Goal: Information Seeking & Learning: Find specific fact

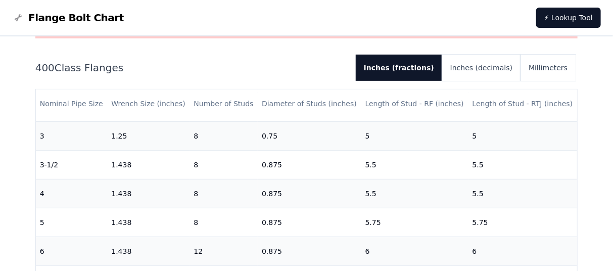
scroll to position [202, 0]
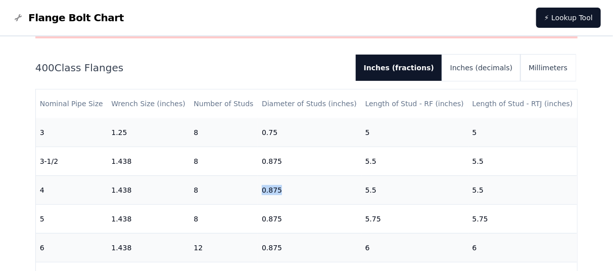
drag, startPoint x: 276, startPoint y: 188, endPoint x: 257, endPoint y: 192, distance: 19.5
click at [258, 192] on td "0.875" at bounding box center [310, 189] width 104 height 29
copy td "0.875"
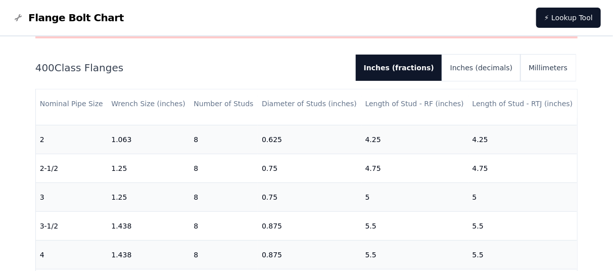
scroll to position [152, 0]
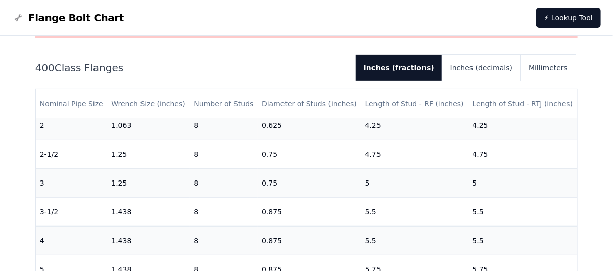
click at [295, 48] on div "Warning: For reference only Bolt lengths are sourced from the ASME standard lis…" at bounding box center [306, 140] width 542 height 305
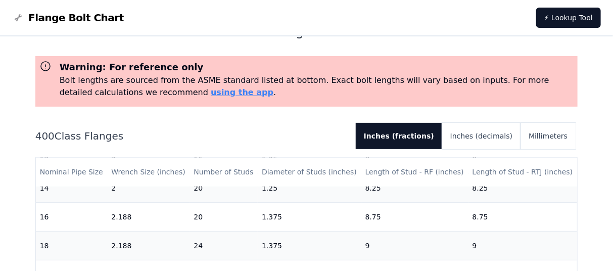
scroll to position [0, 0]
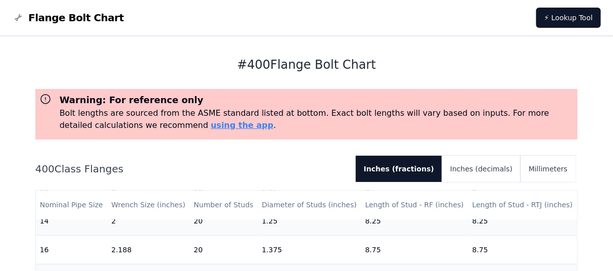
click at [130, 61] on h1 "# 400 Flange Bolt Chart" at bounding box center [306, 65] width 542 height 16
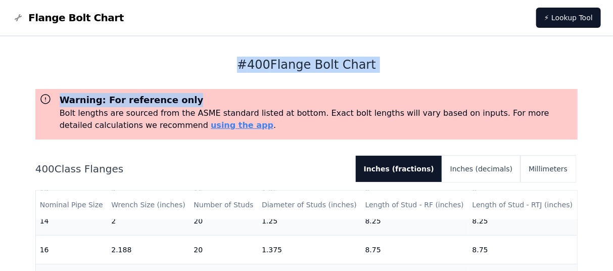
drag, startPoint x: 200, startPoint y: 67, endPoint x: 440, endPoint y: 81, distance: 239.8
click at [440, 81] on div "# 400 Flange Bolt Chart Warning: For reference only Bolt lengths are sourced fr…" at bounding box center [306, 214] width 542 height 357
click at [415, 64] on h1 "# 400 Flange Bolt Chart" at bounding box center [306, 65] width 542 height 16
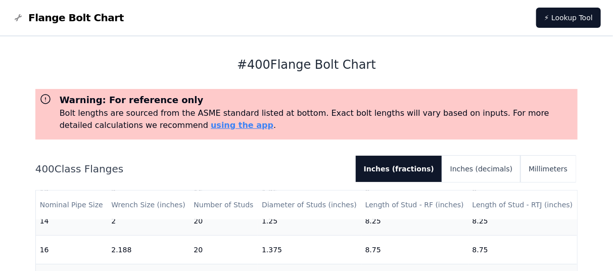
click at [280, 149] on div "Warning: For reference only Bolt lengths are sourced from the ASME standard lis…" at bounding box center [306, 241] width 542 height 305
click at [281, 176] on div "400 Class Flanges Inches (fractions) Inches (decimals) Millimeters" at bounding box center [306, 169] width 542 height 26
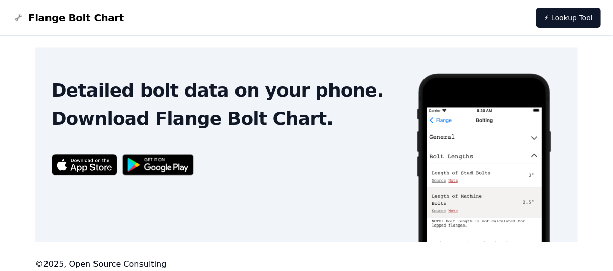
scroll to position [369, 0]
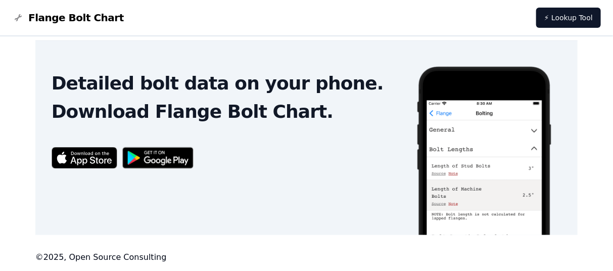
click at [216, 185] on div "Detailed bolt data on your phone. Download Flange Bolt Chart." at bounding box center [225, 138] width 380 height 194
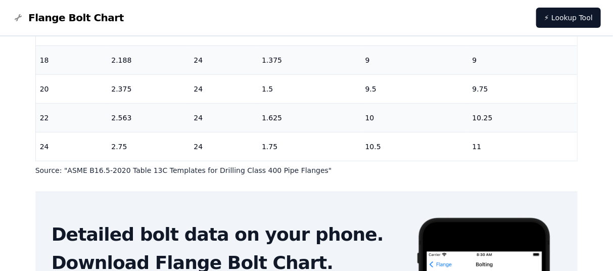
scroll to position [199, 0]
